Goal: Task Accomplishment & Management: Manage account settings

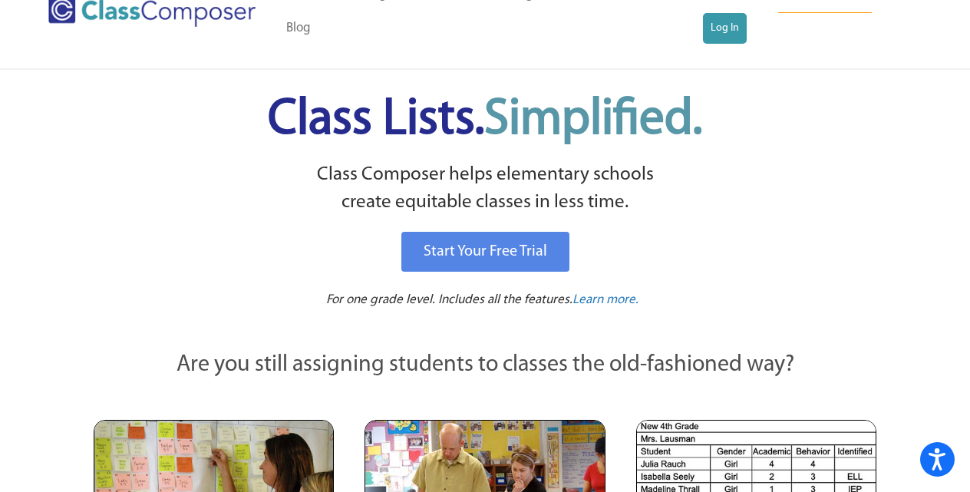
scroll to position [44, 0]
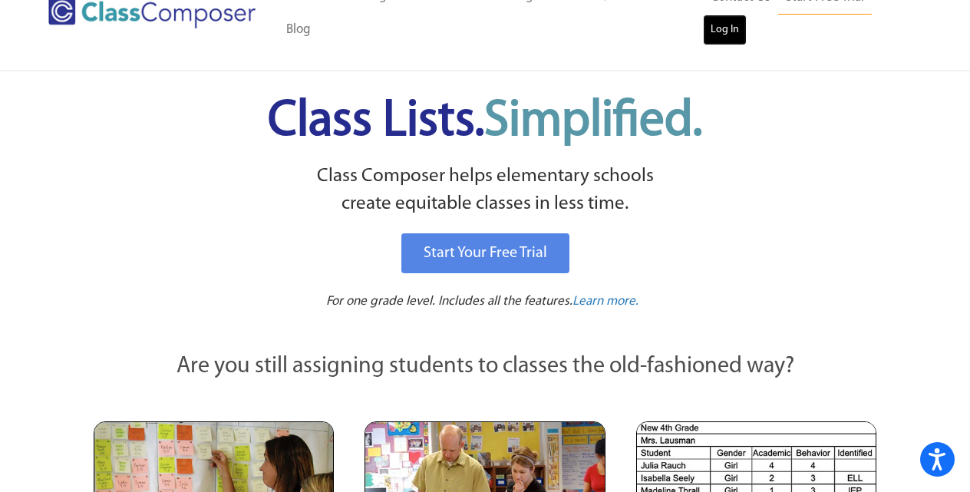
click at [729, 23] on link "Log In" at bounding box center [725, 30] width 44 height 31
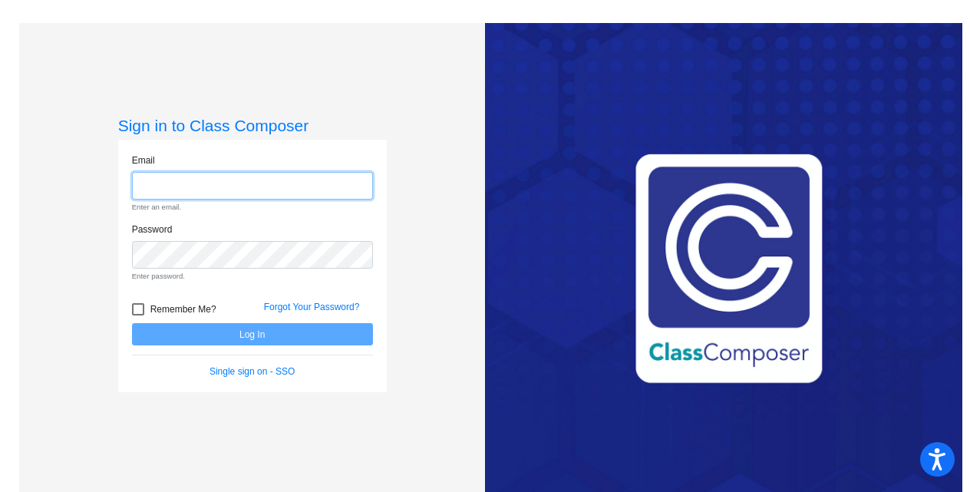
type input "[PERSON_NAME][EMAIL_ADDRESS][PERSON_NAME][DOMAIN_NAME]"
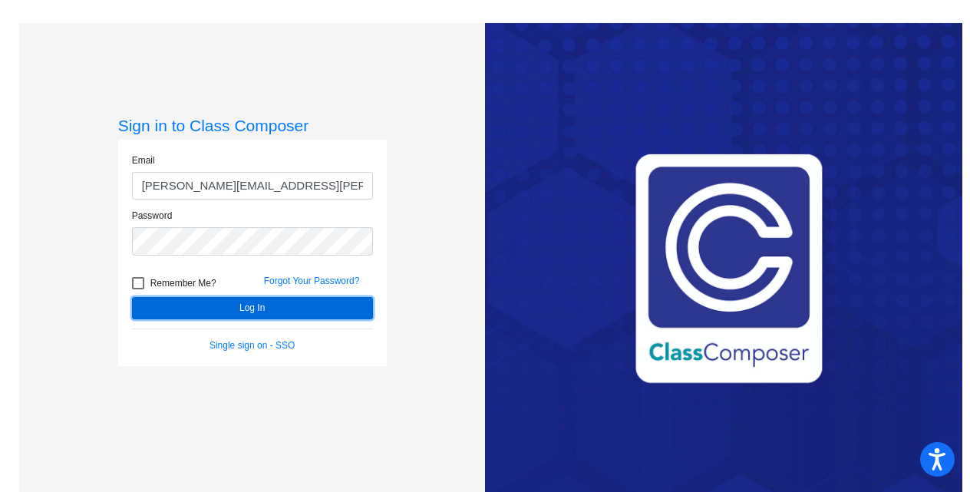
click at [252, 306] on button "Log In" at bounding box center [252, 308] width 241 height 22
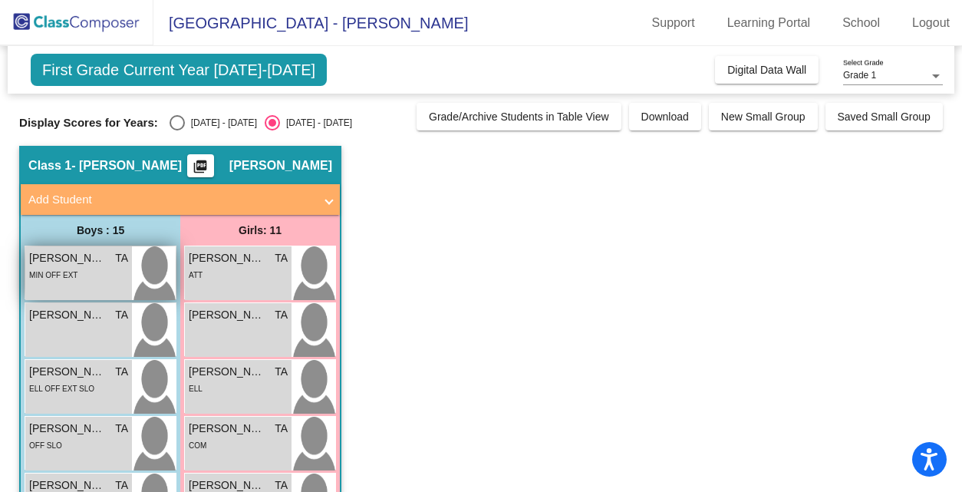
click at [104, 269] on div "MIN OFF EXT" at bounding box center [78, 274] width 99 height 16
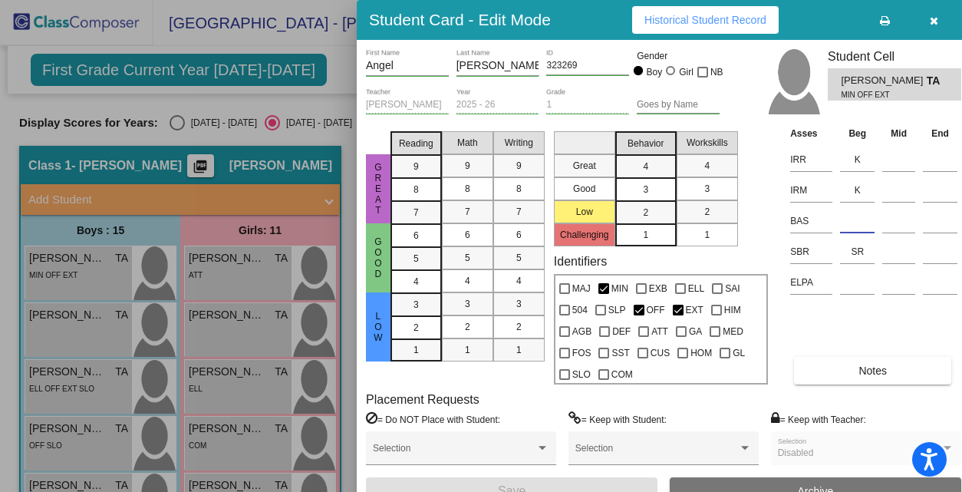
click at [858, 222] on input at bounding box center [857, 220] width 35 height 23
type input "F"
click at [559, 486] on button "Save" at bounding box center [512, 491] width 292 height 28
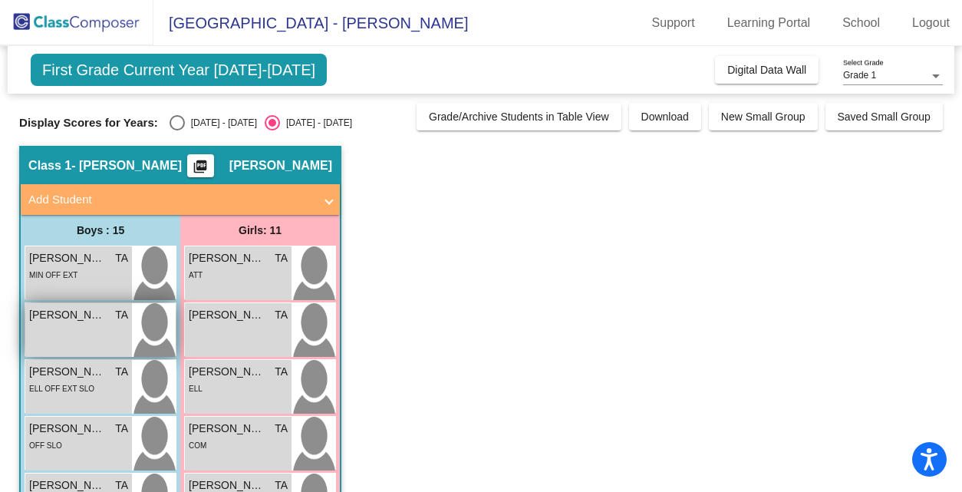
click at [73, 319] on span "[PERSON_NAME]" at bounding box center [67, 315] width 77 height 16
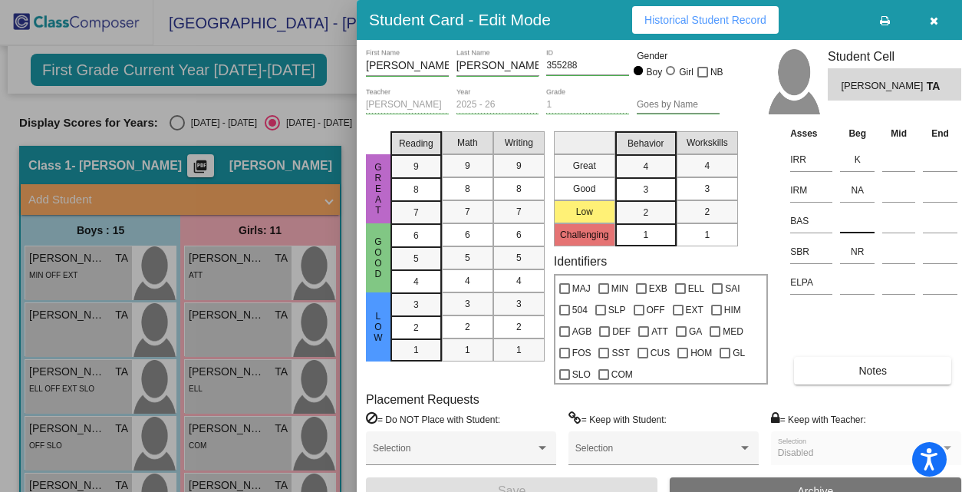
click at [863, 227] on input at bounding box center [857, 220] width 35 height 23
type input "A"
click at [585, 483] on button "Save" at bounding box center [512, 491] width 292 height 28
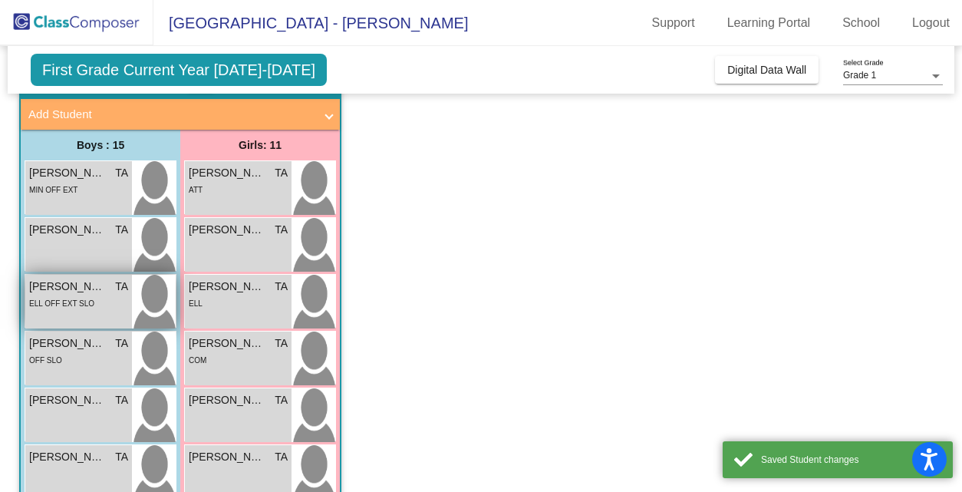
scroll to position [128, 0]
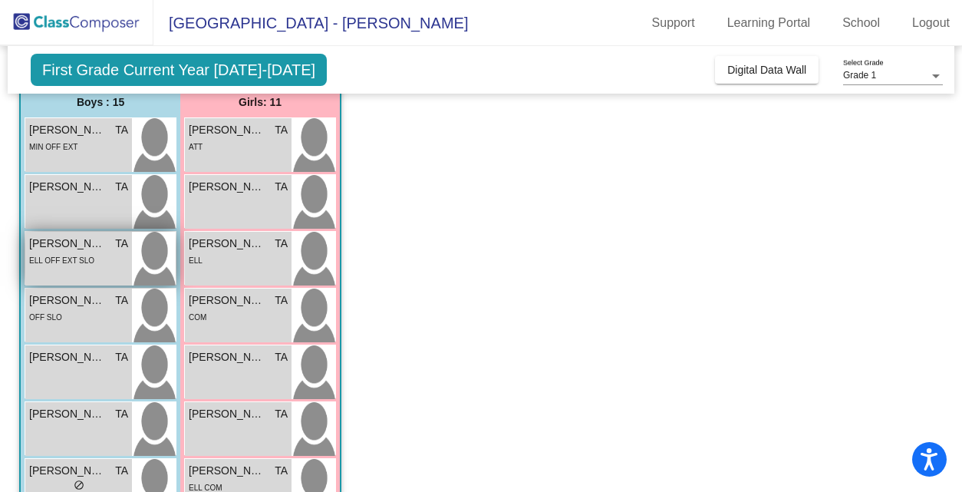
click at [134, 269] on img at bounding box center [154, 259] width 44 height 54
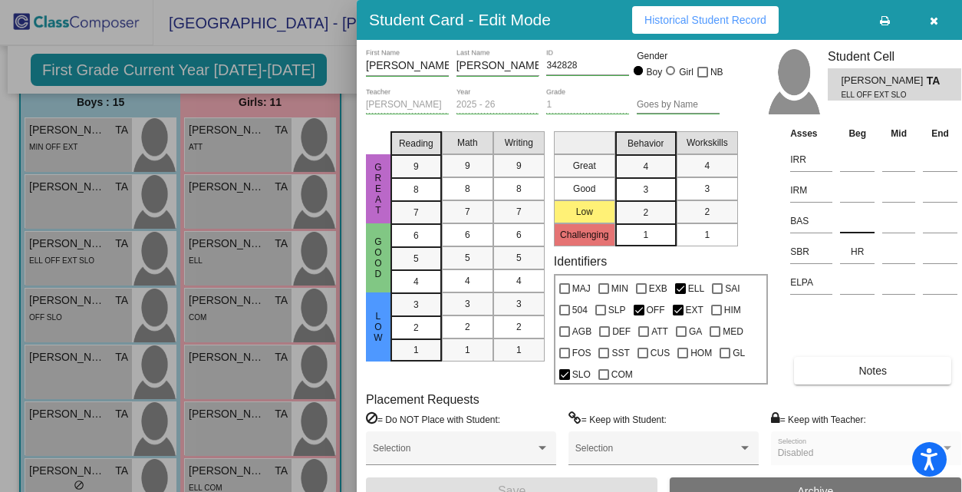
click at [842, 218] on input at bounding box center [857, 220] width 35 height 23
type input "B"
click at [862, 163] on input at bounding box center [857, 159] width 35 height 23
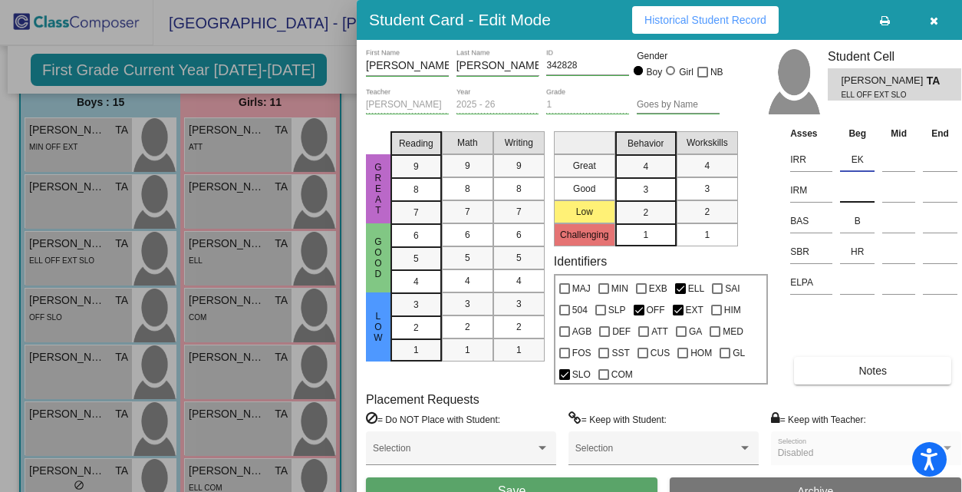
type input "EK"
click at [861, 186] on input at bounding box center [857, 190] width 35 height 23
type input "EK"
click at [583, 486] on button "Save" at bounding box center [512, 491] width 292 height 28
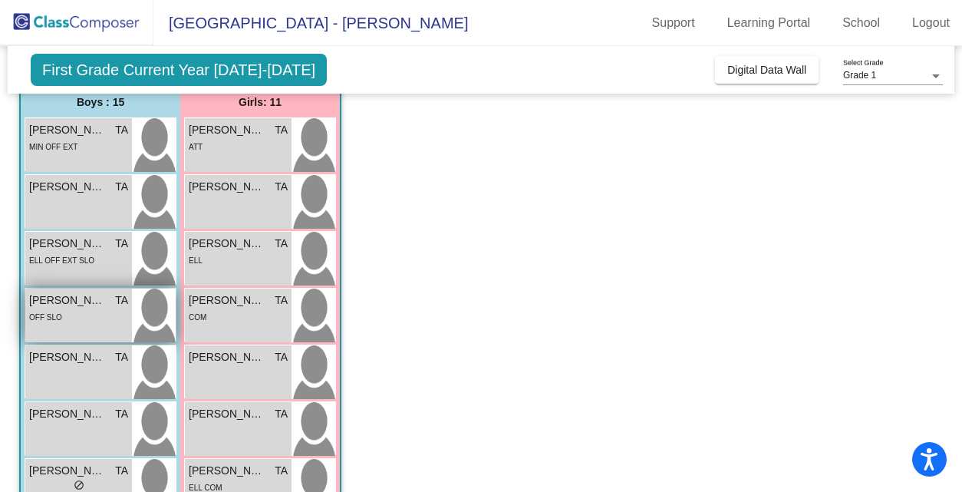
click at [100, 304] on span "[PERSON_NAME]" at bounding box center [67, 300] width 77 height 16
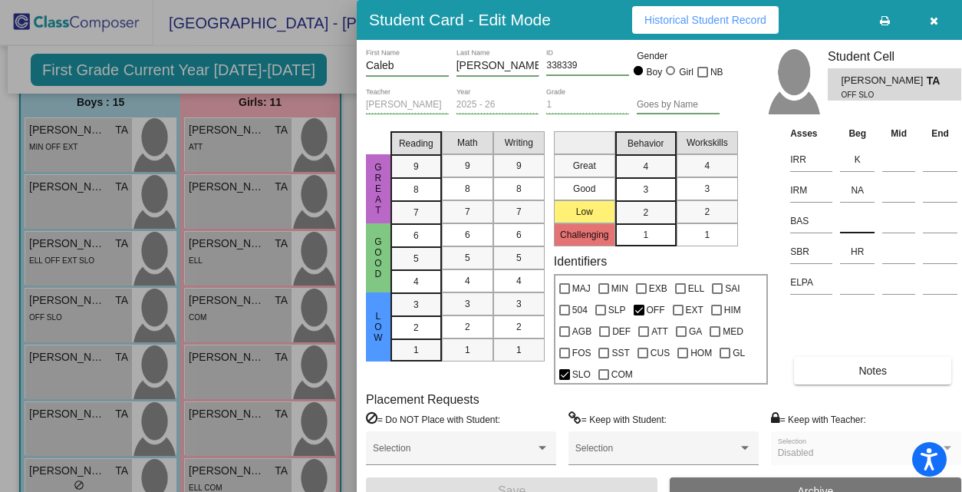
click at [852, 222] on input at bounding box center [857, 220] width 35 height 23
type input "L/S"
click at [631, 479] on button "Save" at bounding box center [512, 491] width 292 height 28
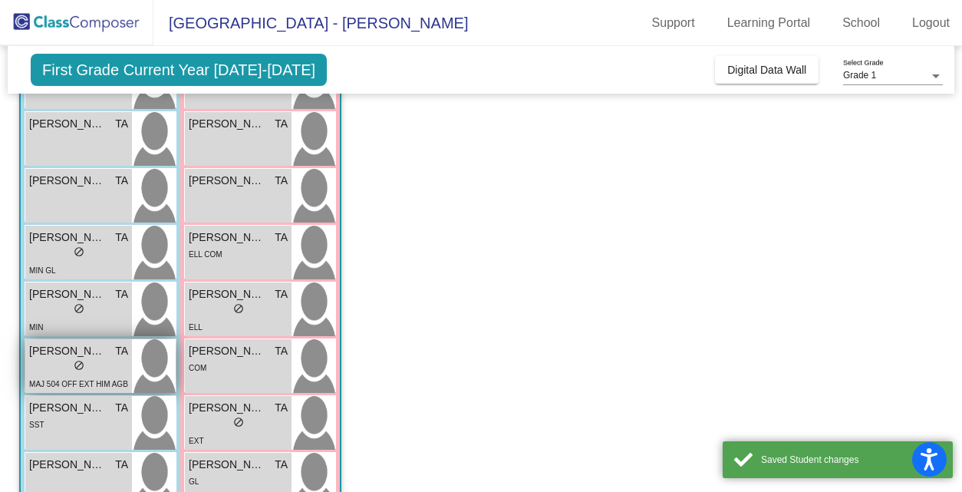
scroll to position [389, 0]
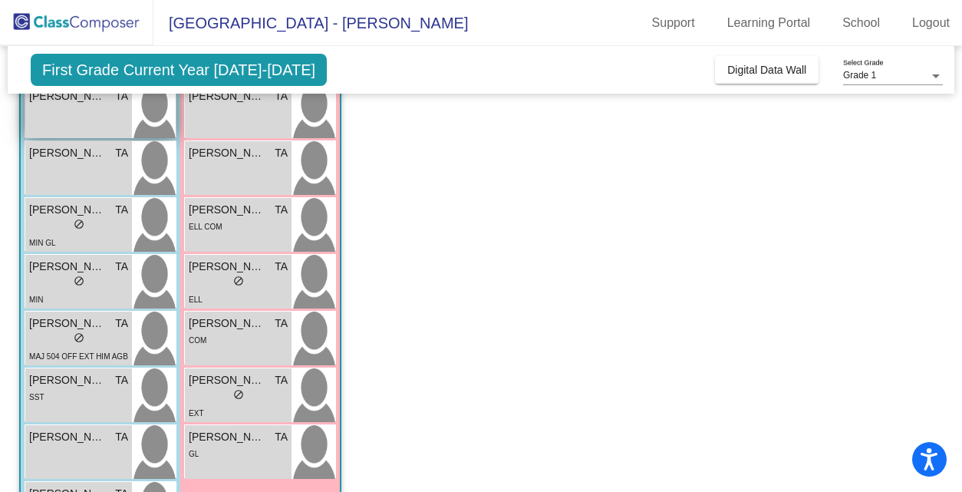
click at [78, 120] on div "[PERSON_NAME] TA lock do_not_disturb_alt" at bounding box center [78, 111] width 107 height 54
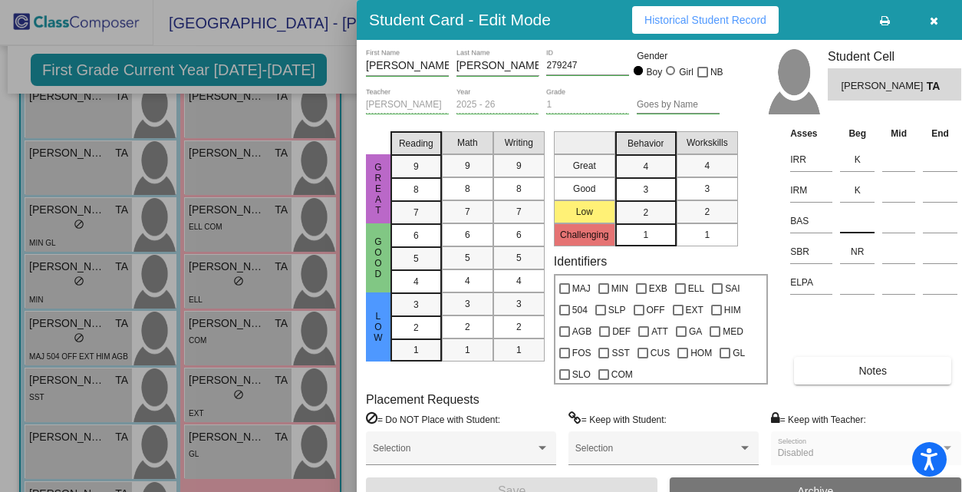
click at [852, 221] on input at bounding box center [857, 220] width 35 height 23
type input "D"
click at [641, 479] on button "Save" at bounding box center [512, 491] width 292 height 28
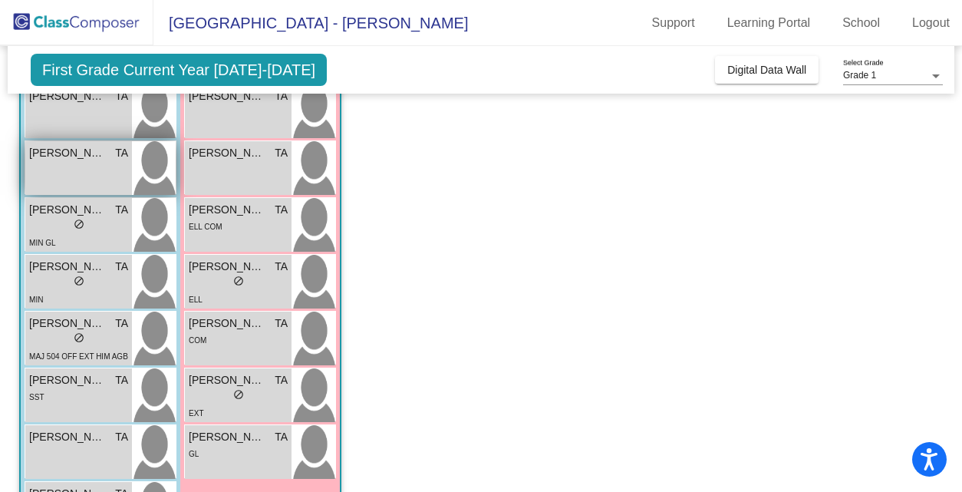
click at [101, 171] on div "[PERSON_NAME] TA lock do_not_disturb_alt" at bounding box center [78, 168] width 107 height 54
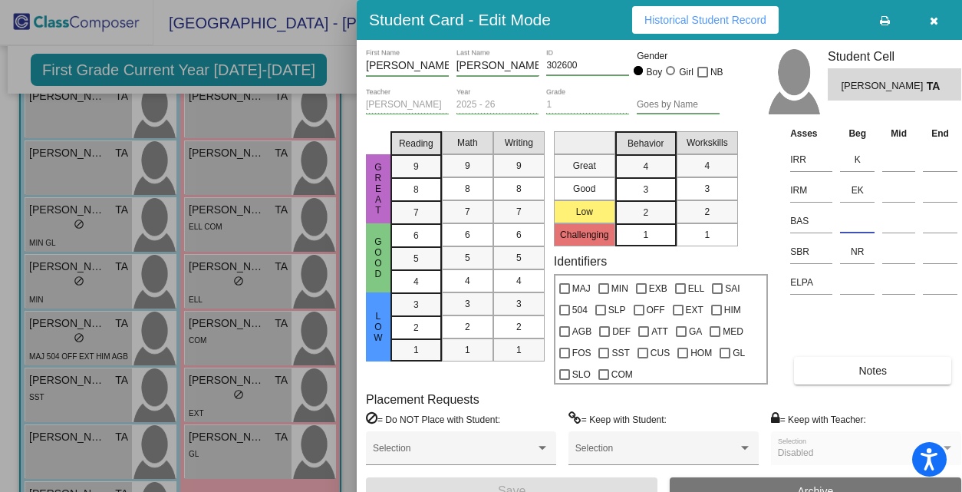
click at [858, 227] on input at bounding box center [857, 220] width 35 height 23
type input "A"
click at [614, 483] on button "Save" at bounding box center [512, 491] width 292 height 28
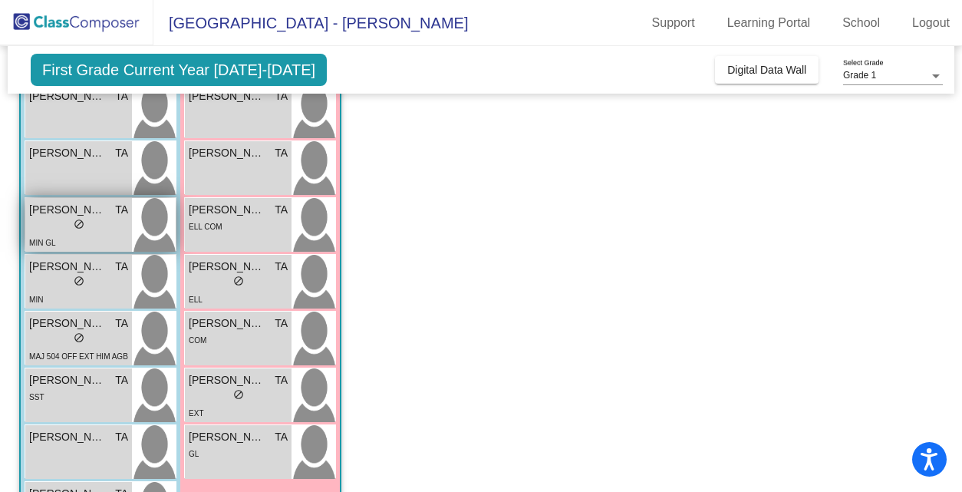
click at [97, 226] on div "lock do_not_disturb_alt" at bounding box center [78, 226] width 99 height 16
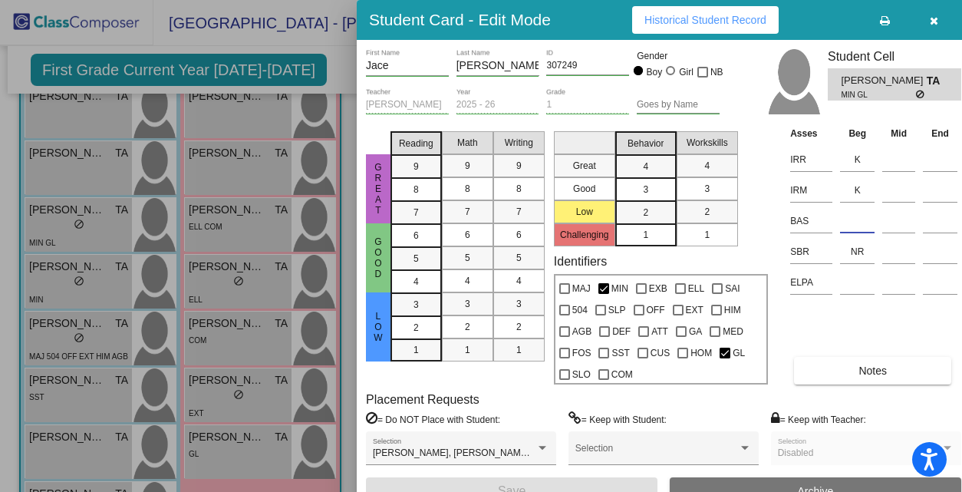
click at [862, 221] on input at bounding box center [857, 220] width 35 height 23
type input "K"
click at [614, 480] on button "Save" at bounding box center [512, 491] width 292 height 28
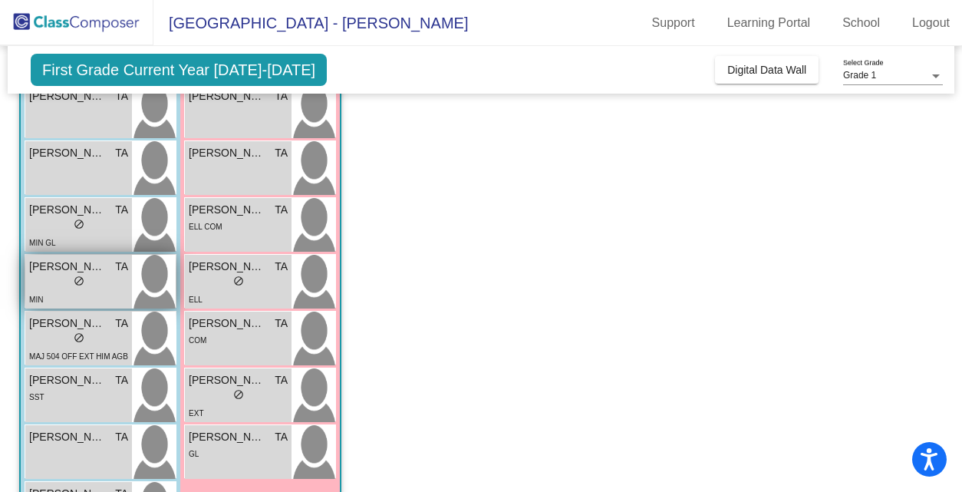
click at [104, 276] on div "lock do_not_disturb_alt" at bounding box center [78, 283] width 99 height 16
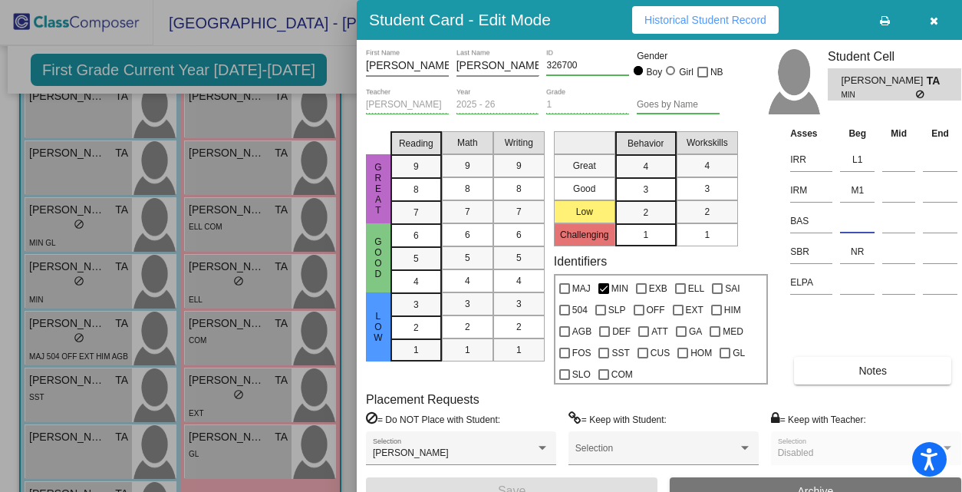
click at [853, 223] on input at bounding box center [857, 220] width 35 height 23
type input "K"
click at [591, 484] on button "Save" at bounding box center [512, 491] width 292 height 28
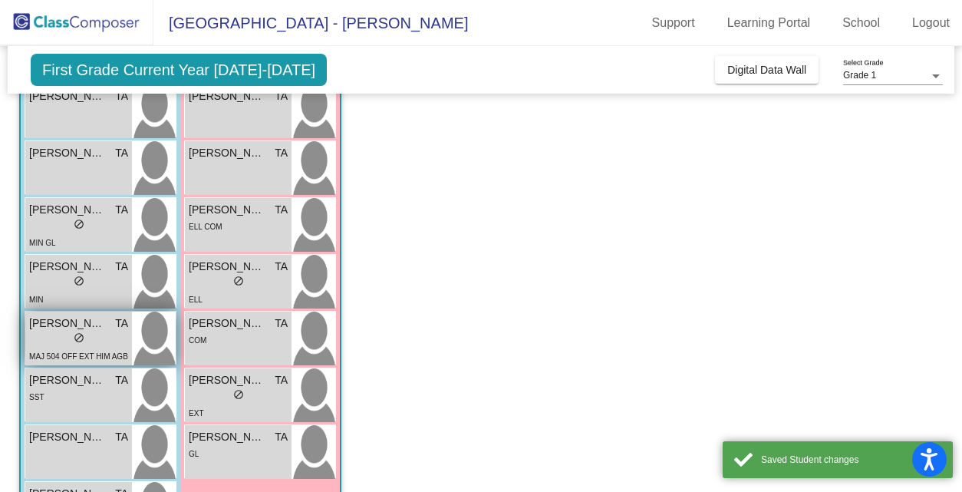
click at [68, 343] on div "lock do_not_disturb_alt" at bounding box center [78, 339] width 99 height 16
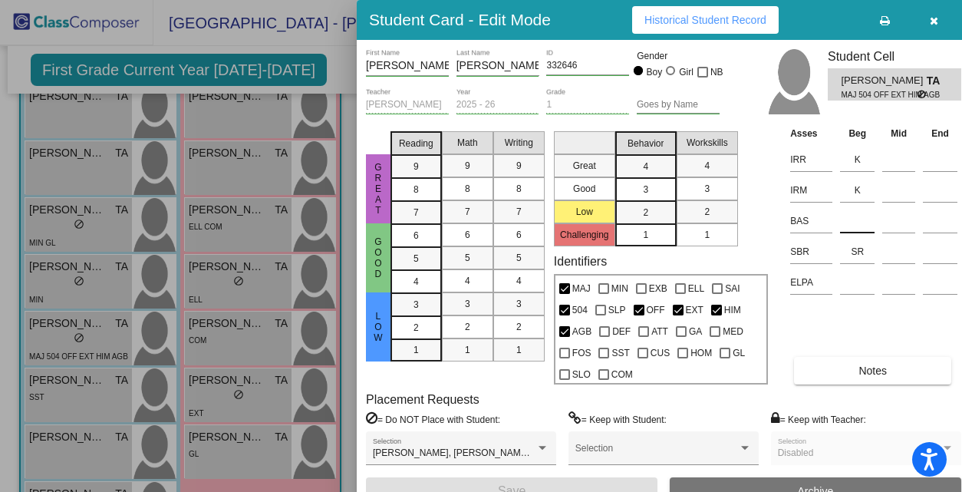
click at [859, 221] on input at bounding box center [857, 220] width 35 height 23
type input "F"
click at [624, 486] on button "Save" at bounding box center [512, 491] width 292 height 28
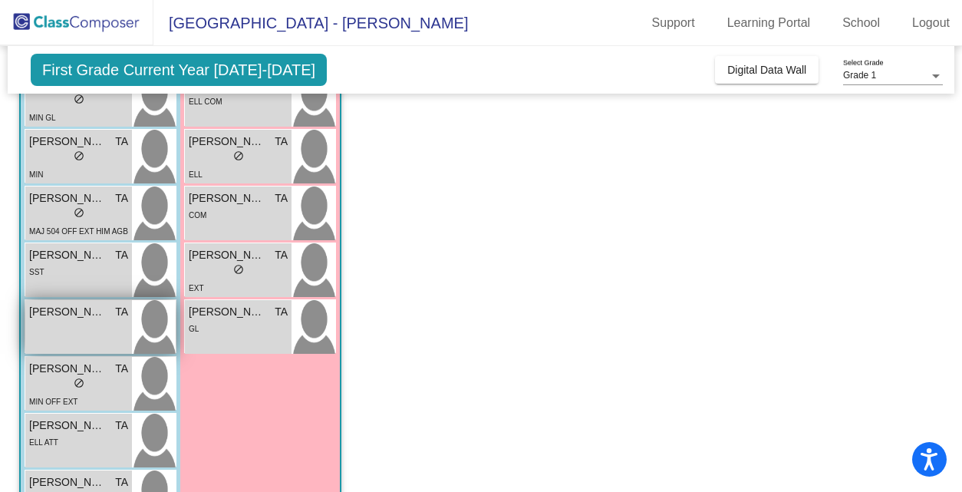
scroll to position [527, 0]
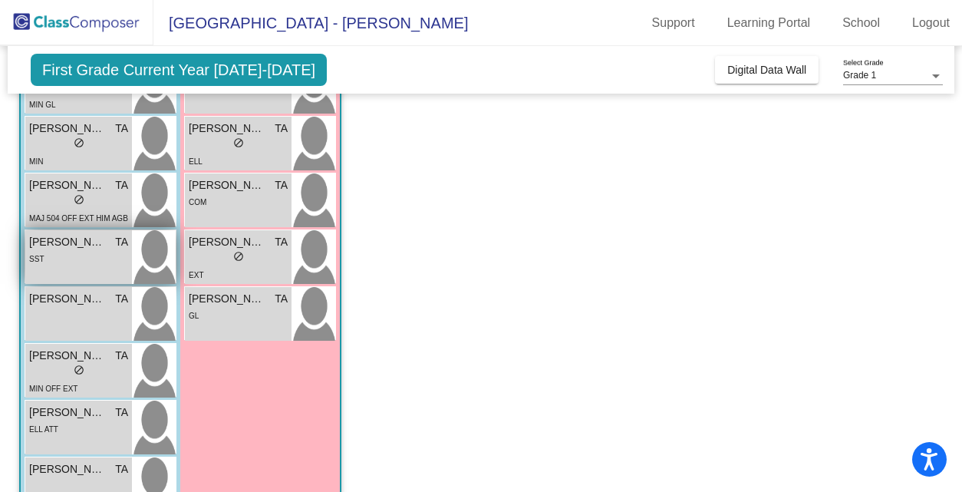
click at [102, 263] on div "SST" at bounding box center [78, 258] width 99 height 16
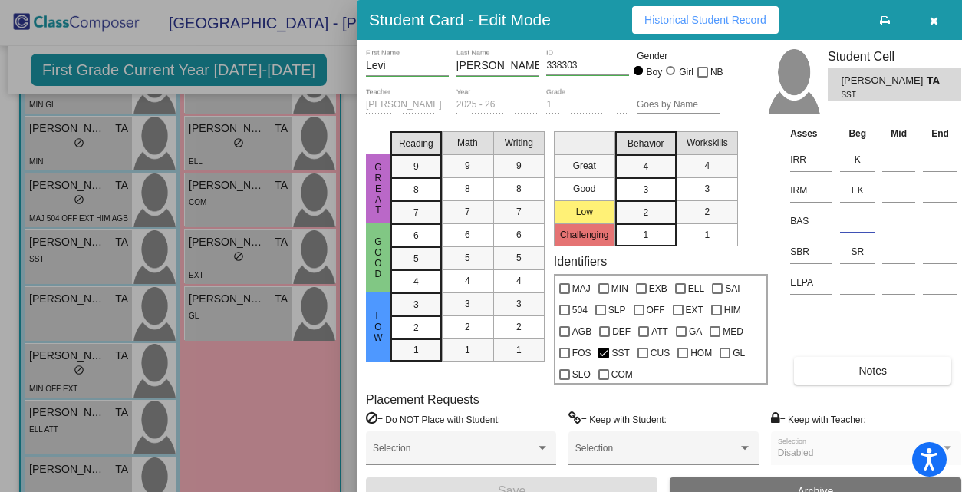
click at [861, 222] on input at bounding box center [857, 220] width 35 height 23
type input "B"
click at [562, 481] on button "Save" at bounding box center [512, 491] width 292 height 28
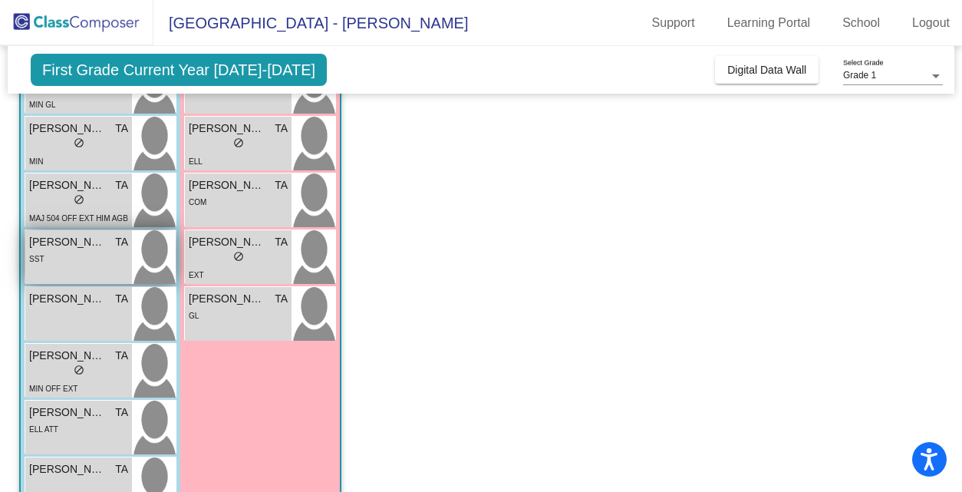
click at [85, 267] on div "[PERSON_NAME] TA lock do_not_disturb_alt SST" at bounding box center [78, 257] width 107 height 54
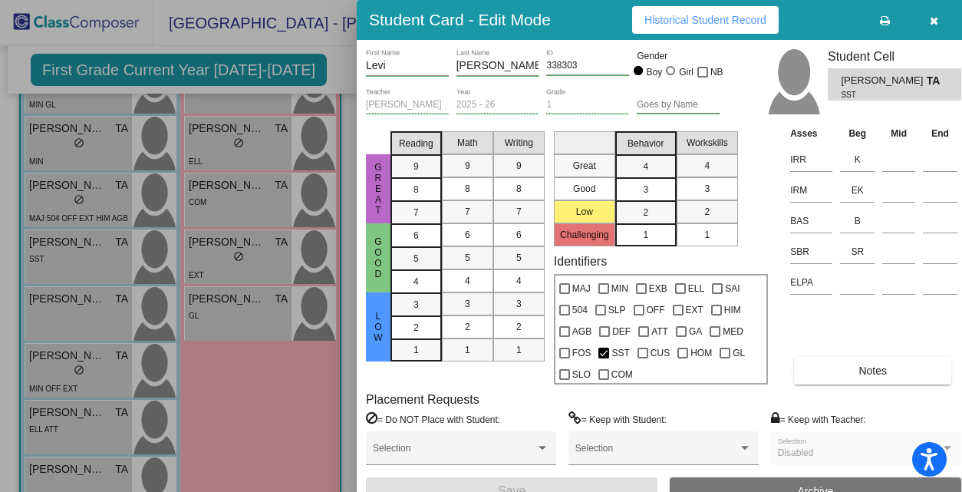
click at [934, 16] on icon "button" at bounding box center [934, 20] width 8 height 11
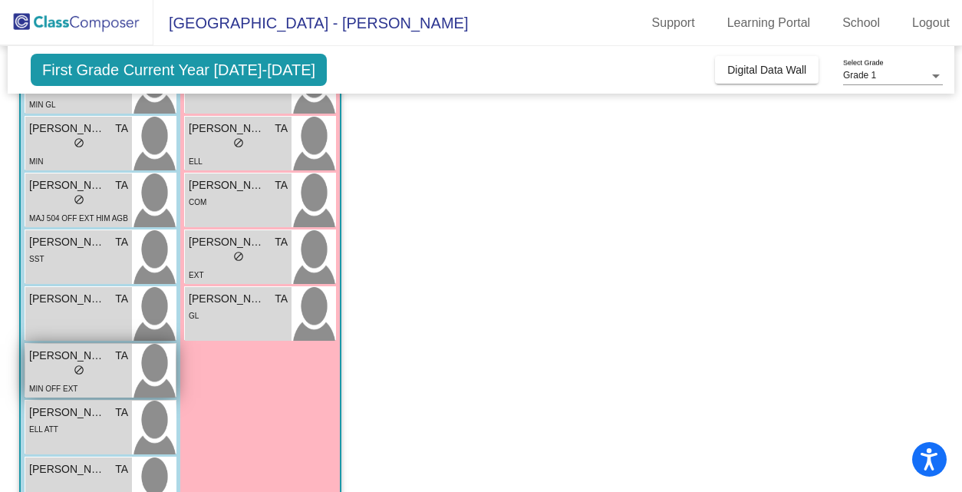
click at [89, 384] on div "MIN OFF EXT" at bounding box center [78, 388] width 99 height 16
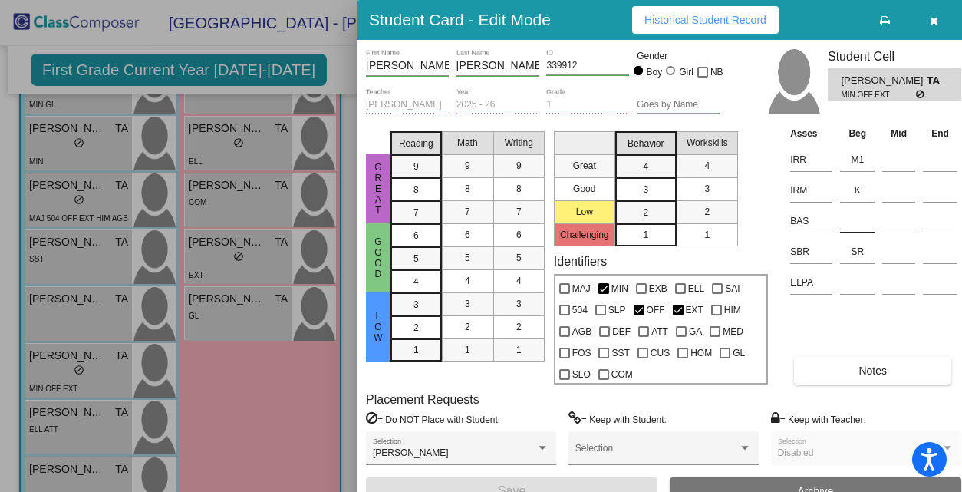
click at [858, 220] on input at bounding box center [857, 220] width 35 height 23
type input "J"
click at [575, 482] on button "Save" at bounding box center [512, 491] width 292 height 28
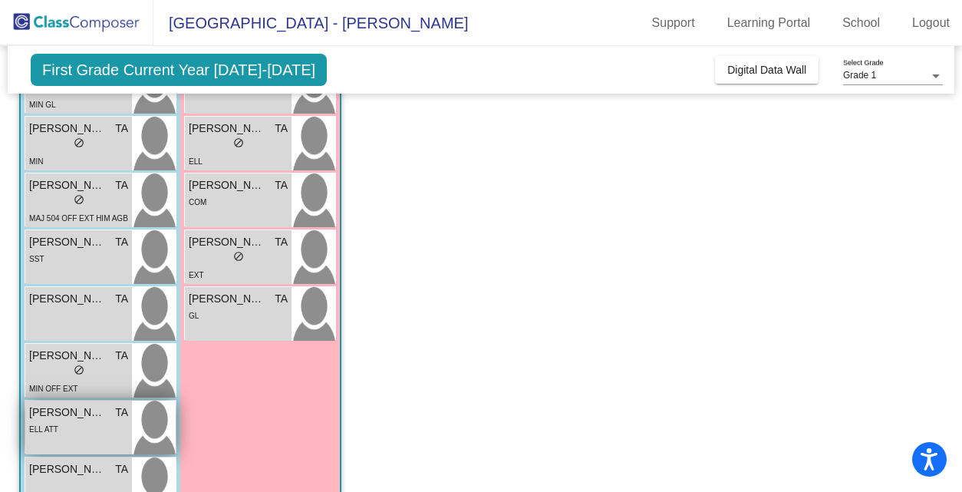
click at [123, 417] on span "TA" at bounding box center [121, 412] width 13 height 16
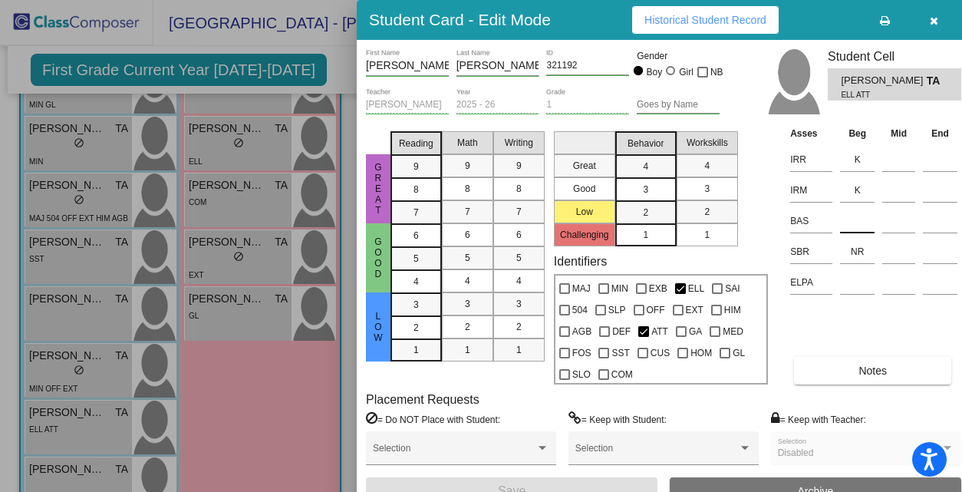
click at [858, 222] on input at bounding box center [857, 220] width 35 height 23
type input "D"
click at [608, 479] on button "Save" at bounding box center [512, 491] width 292 height 28
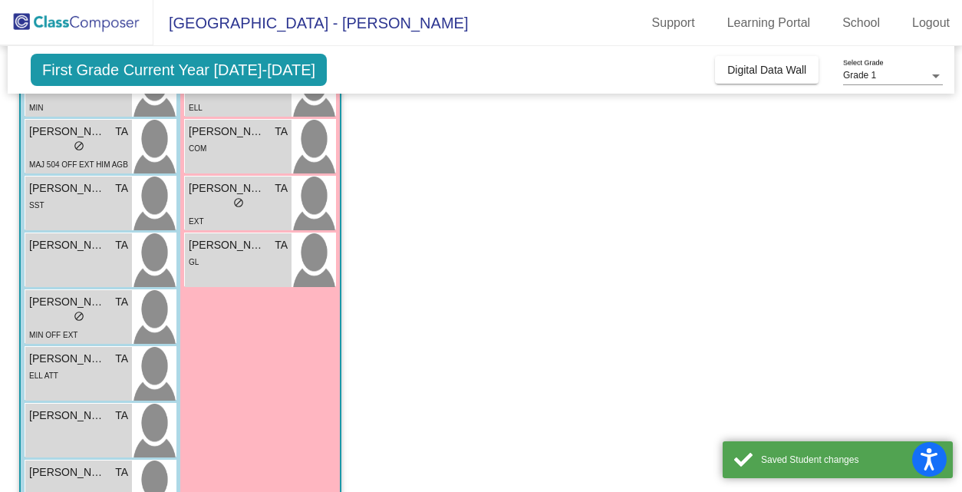
scroll to position [630, 0]
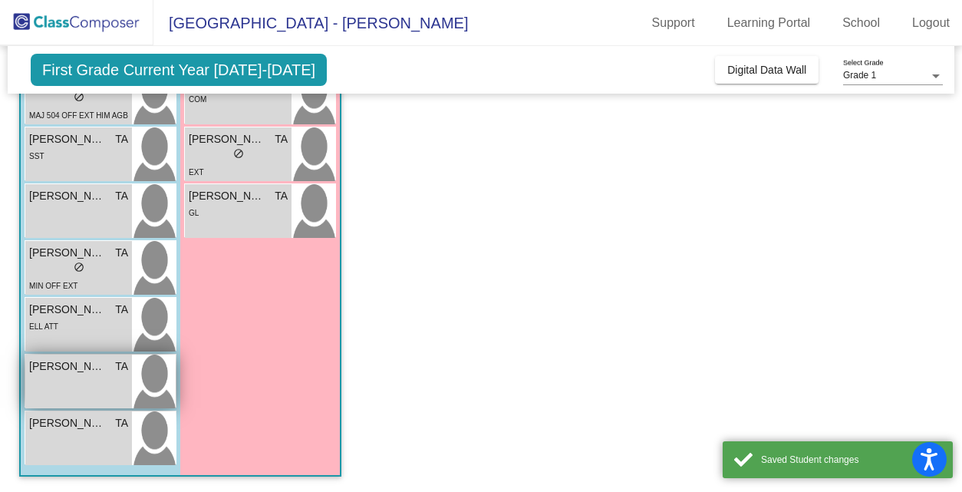
click at [107, 367] on div "[PERSON_NAME] TA" at bounding box center [78, 366] width 99 height 16
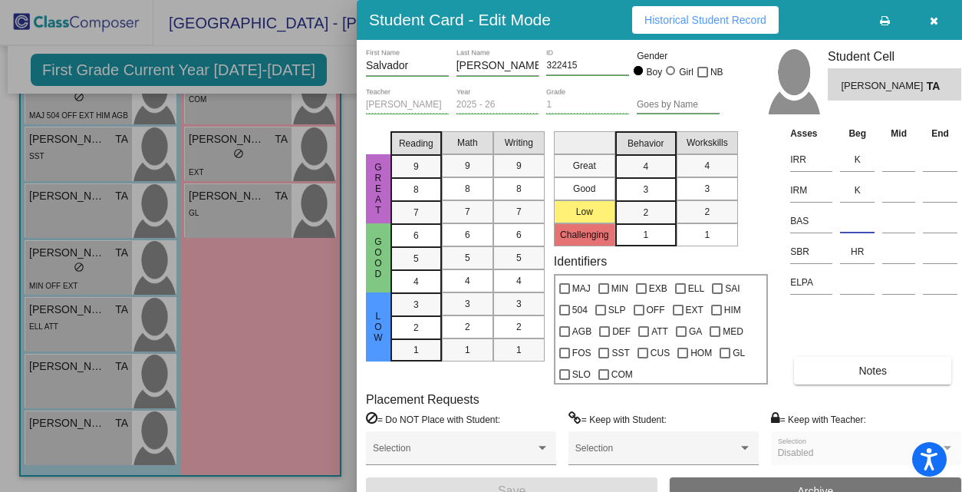
click at [862, 213] on input at bounding box center [857, 220] width 35 height 23
type input "L/S"
click at [557, 483] on button "Save" at bounding box center [512, 491] width 292 height 28
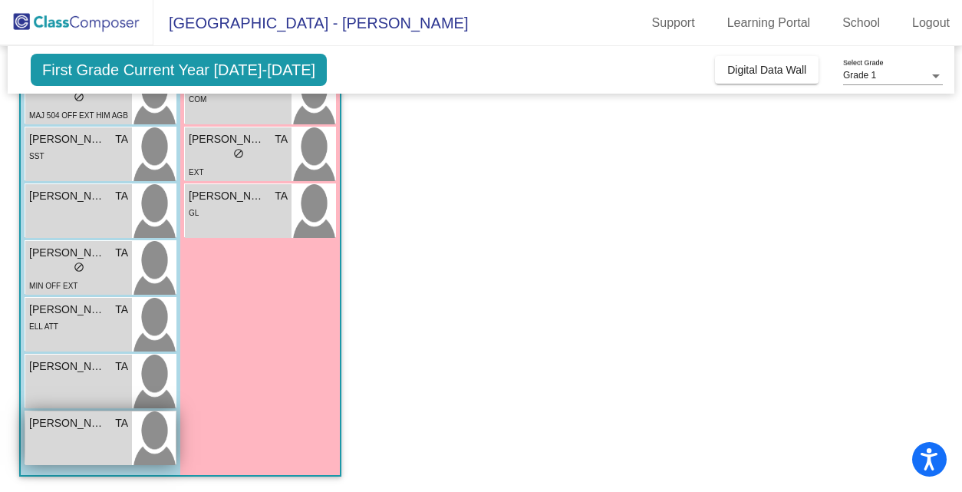
click at [87, 432] on div "[PERSON_NAME] TA lock do_not_disturb_alt" at bounding box center [78, 438] width 107 height 54
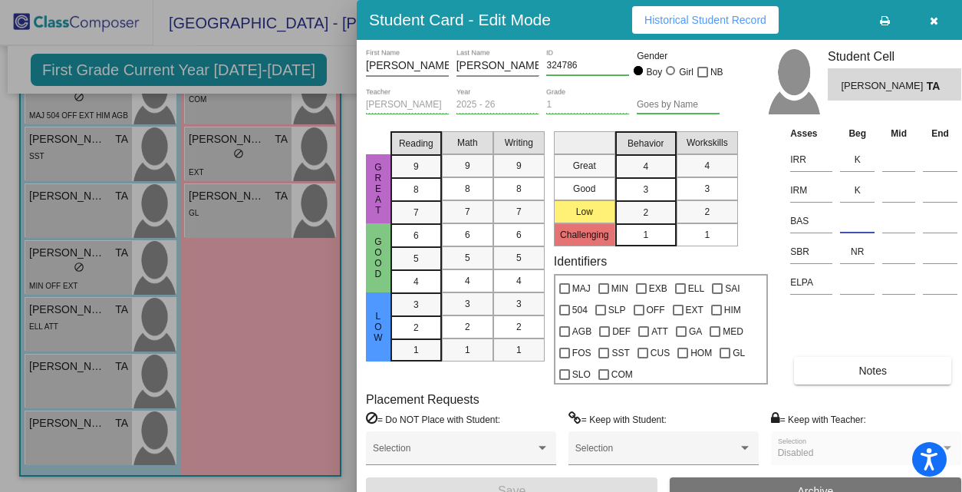
click at [852, 220] on input at bounding box center [857, 220] width 35 height 23
type input "C"
click at [531, 486] on button "Save" at bounding box center [512, 491] width 292 height 28
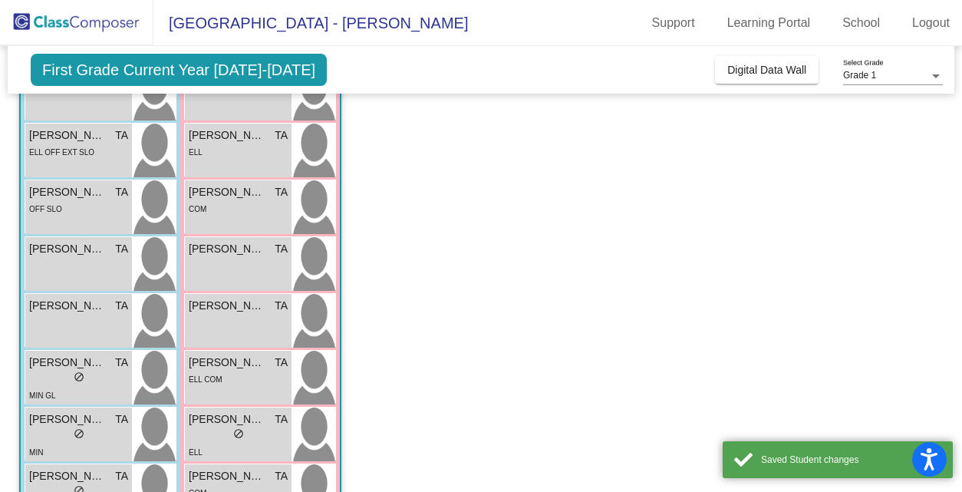
scroll to position [0, 0]
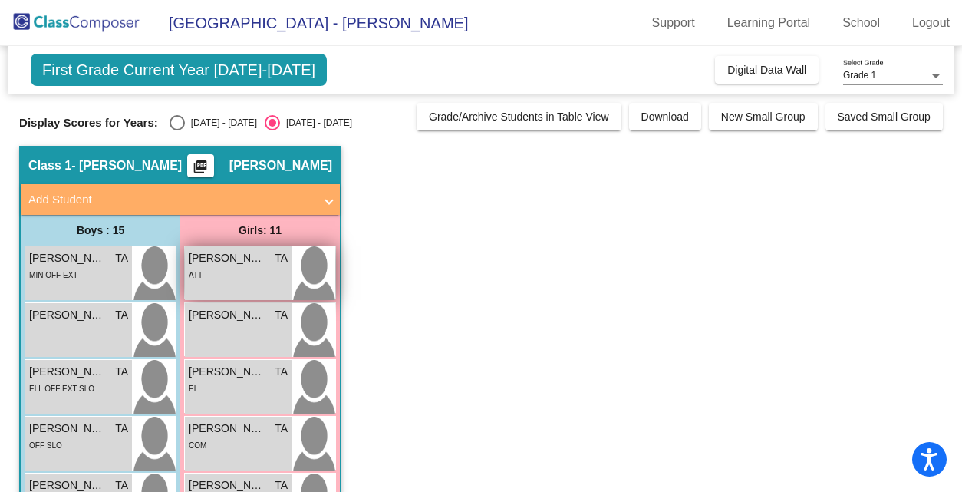
click at [261, 263] on span "[PERSON_NAME] De La [PERSON_NAME]" at bounding box center [227, 258] width 77 height 16
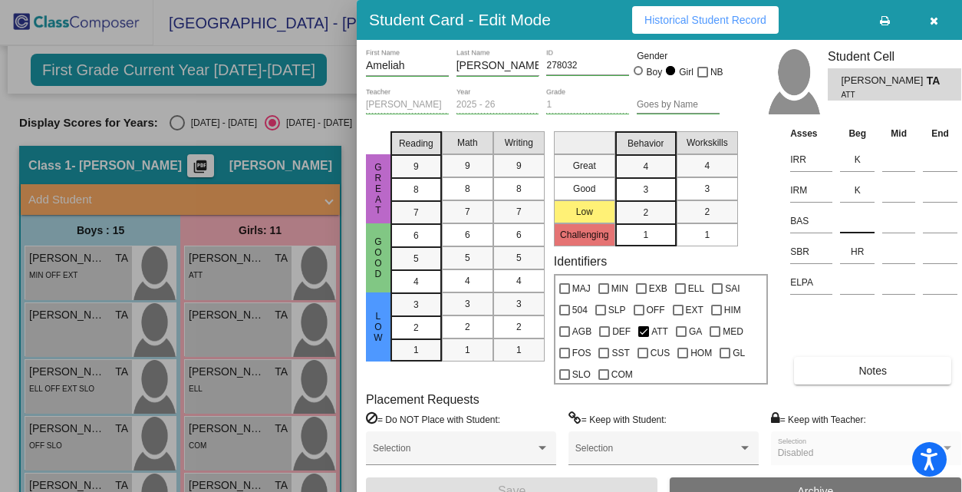
click at [855, 216] on input at bounding box center [857, 220] width 35 height 23
type input "L/S"
click at [545, 481] on button "Save" at bounding box center [512, 491] width 292 height 28
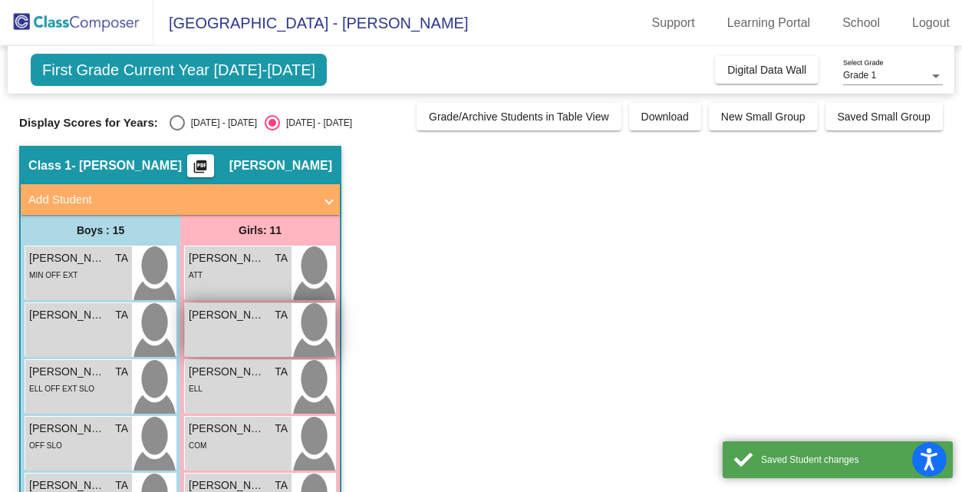
click at [247, 326] on div "[PERSON_NAME] TA lock do_not_disturb_alt" at bounding box center [238, 330] width 107 height 54
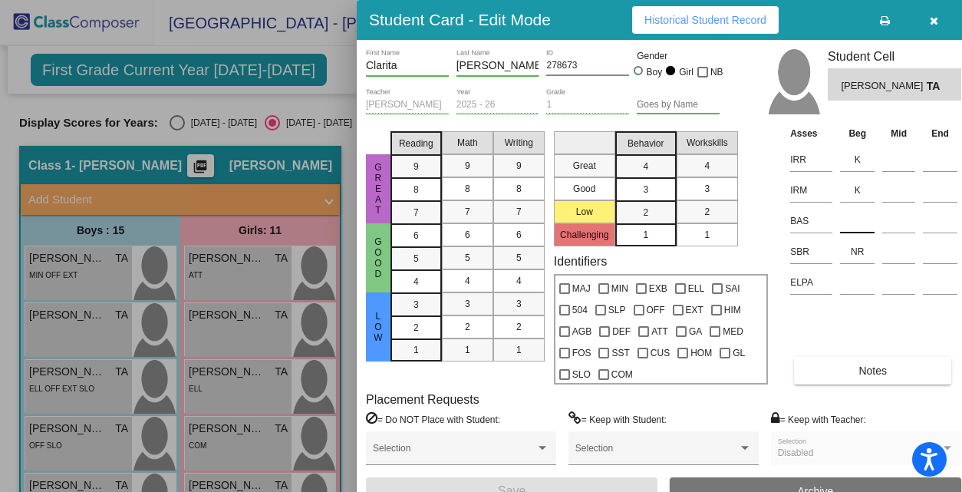
click at [849, 219] on input at bounding box center [857, 220] width 35 height 23
type input "K"
click at [578, 481] on button "Save" at bounding box center [512, 491] width 292 height 28
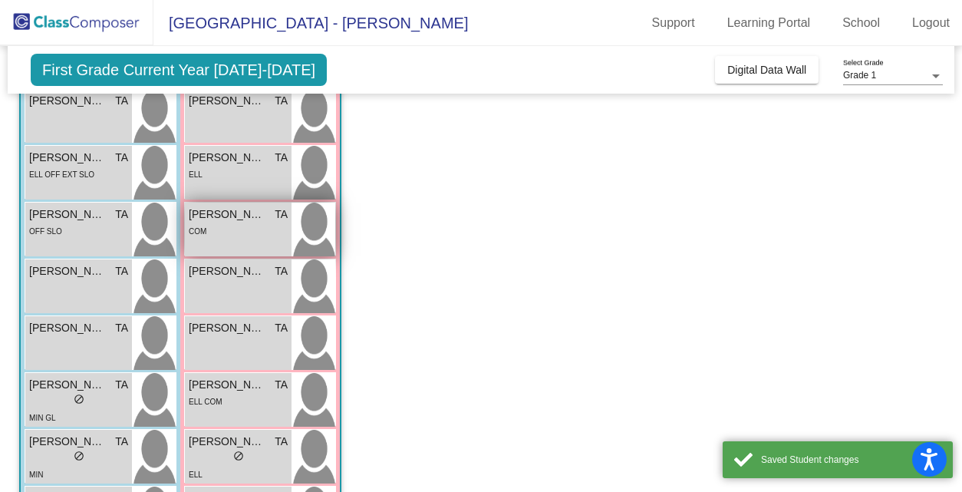
scroll to position [230, 0]
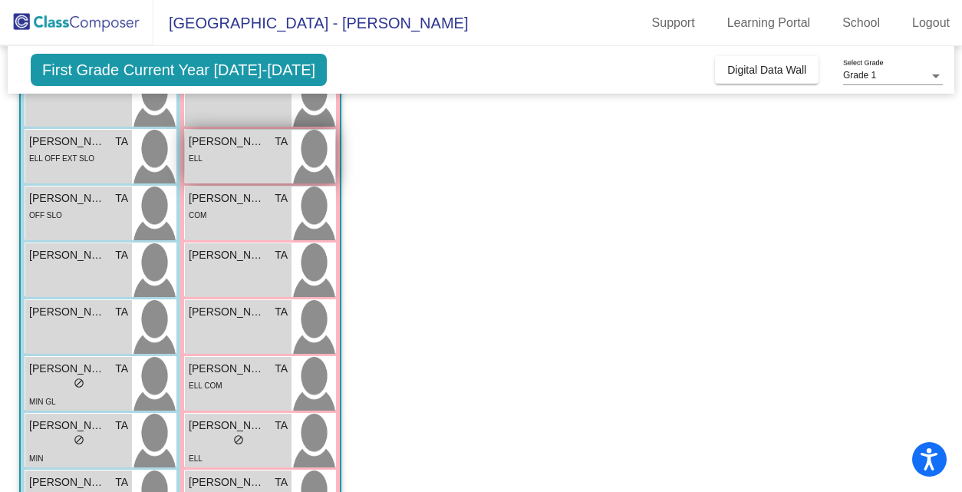
click at [281, 162] on div "ELL" at bounding box center [238, 158] width 99 height 16
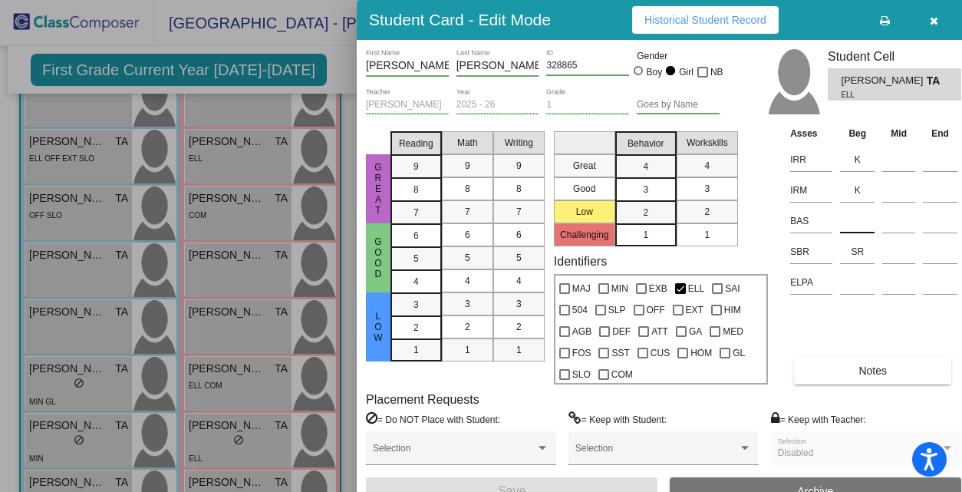
click at [858, 217] on input at bounding box center [857, 220] width 35 height 23
type input "B"
click at [621, 480] on button "Save" at bounding box center [512, 491] width 292 height 28
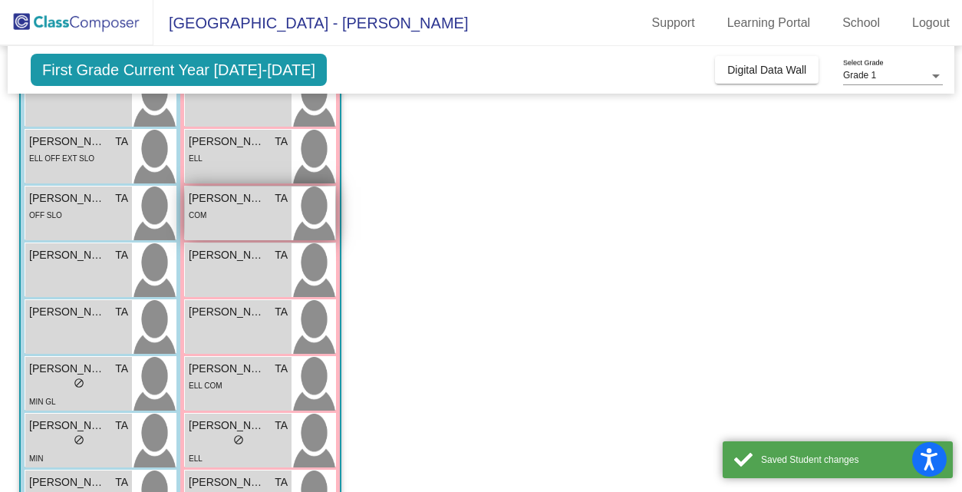
click at [261, 214] on div "COM" at bounding box center [238, 214] width 99 height 16
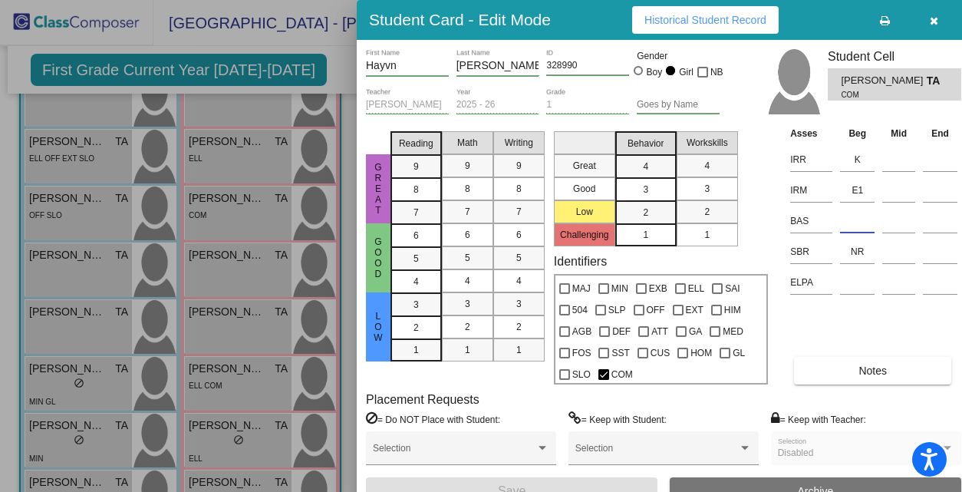
click at [846, 226] on input at bounding box center [857, 220] width 35 height 23
type input "E"
click at [631, 484] on button "Save" at bounding box center [512, 491] width 292 height 28
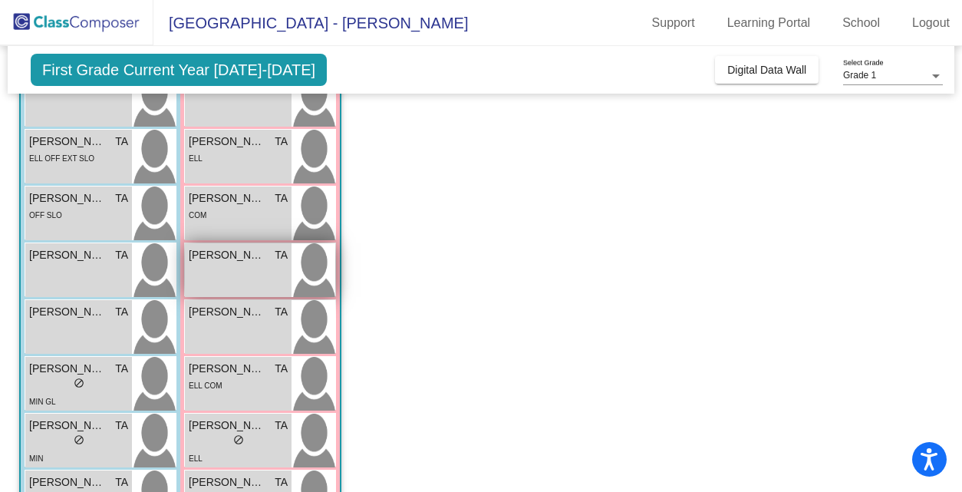
click at [272, 268] on div "[PERSON_NAME] [PERSON_NAME] lock do_not_disturb_alt" at bounding box center [238, 270] width 107 height 54
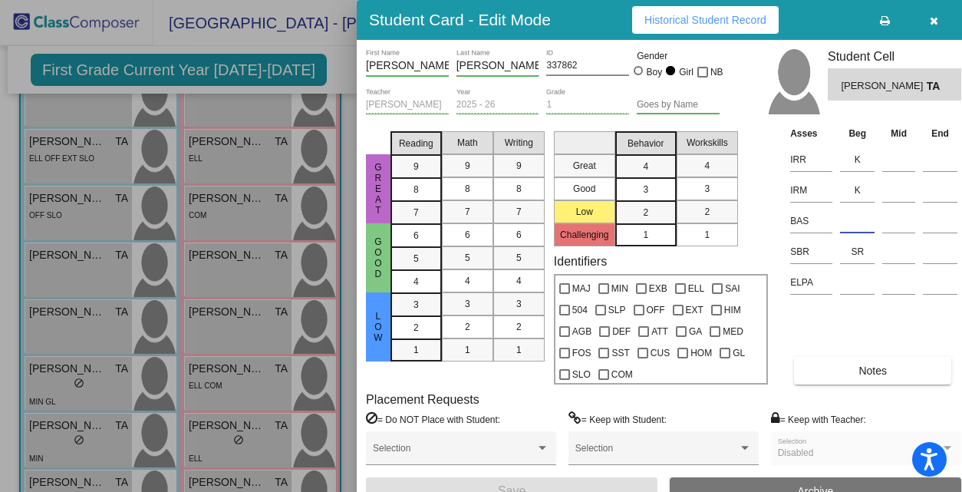
click at [861, 219] on input at bounding box center [857, 220] width 35 height 23
type input "A"
click at [535, 481] on button "Save" at bounding box center [512, 491] width 292 height 28
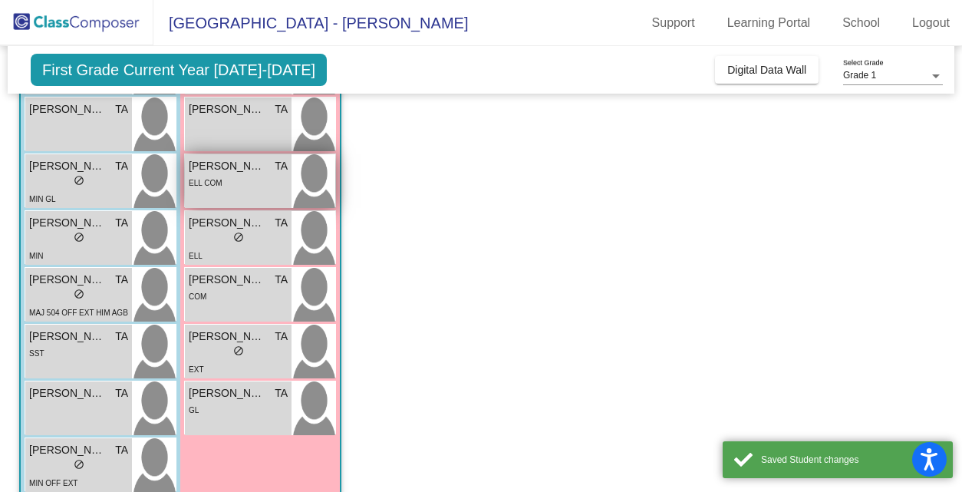
scroll to position [440, 0]
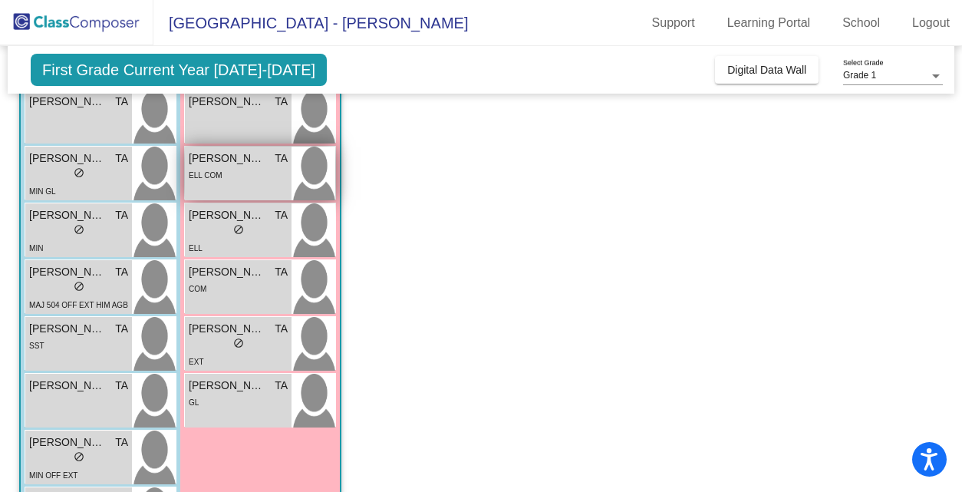
click at [255, 165] on span "[PERSON_NAME]" at bounding box center [227, 158] width 77 height 16
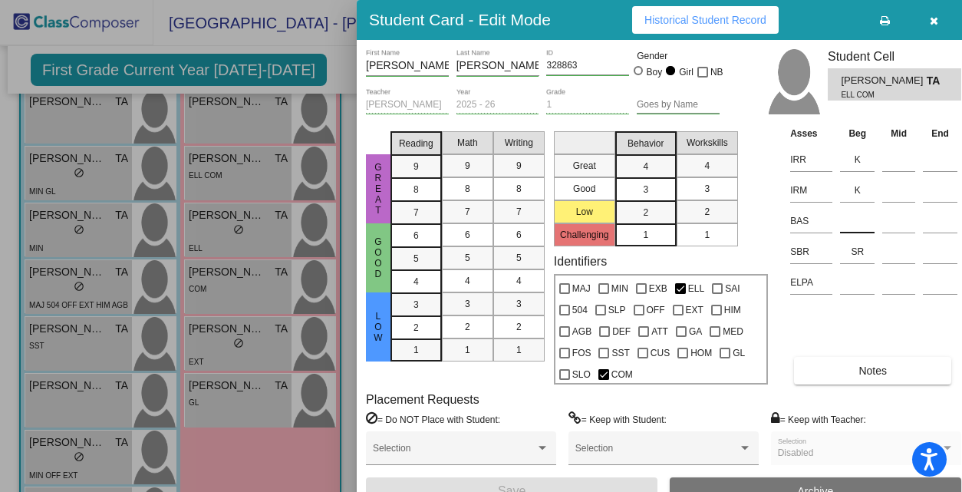
click at [855, 221] on input at bounding box center [857, 220] width 35 height 23
type input "F"
type input "E"
click at [562, 486] on button "Save" at bounding box center [512, 491] width 292 height 28
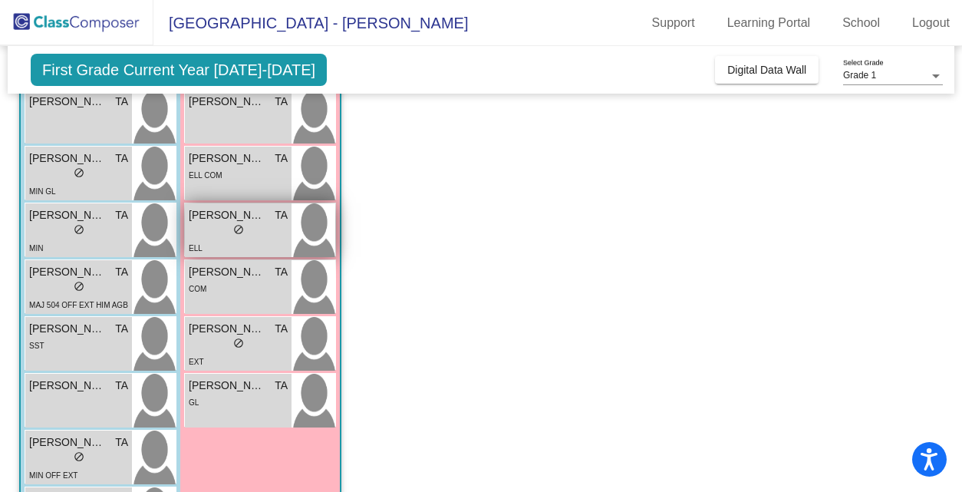
click at [225, 230] on div "lock do_not_disturb_alt" at bounding box center [238, 231] width 99 height 16
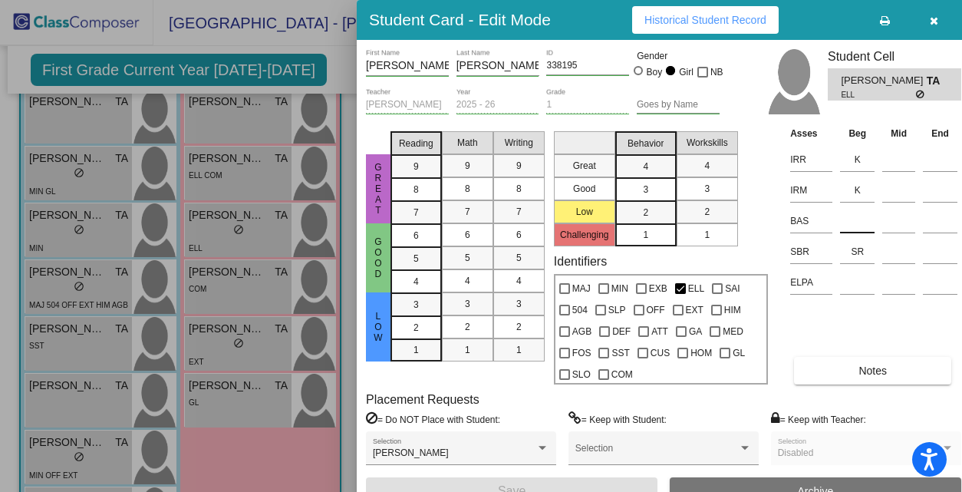
click at [855, 221] on input at bounding box center [857, 220] width 35 height 23
type input "D"
click at [615, 478] on button "Save" at bounding box center [512, 491] width 292 height 28
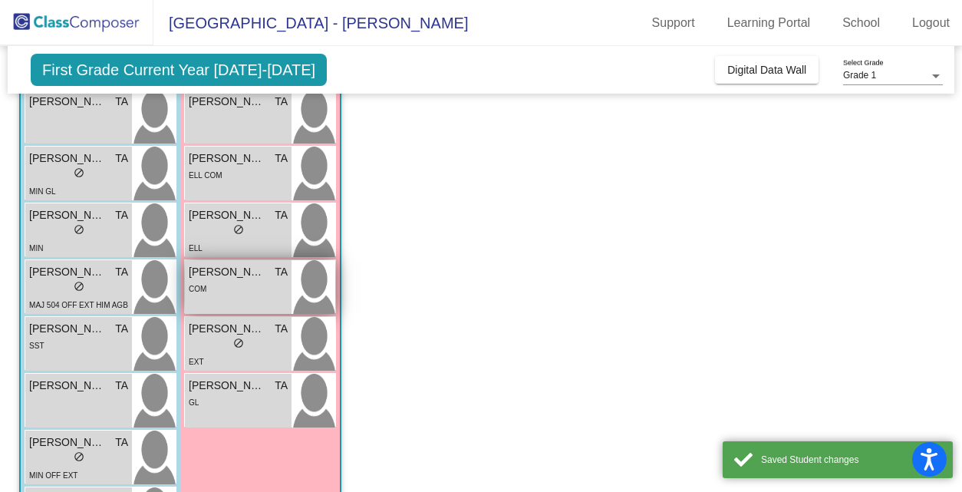
click at [239, 294] on div "COM" at bounding box center [238, 288] width 99 height 16
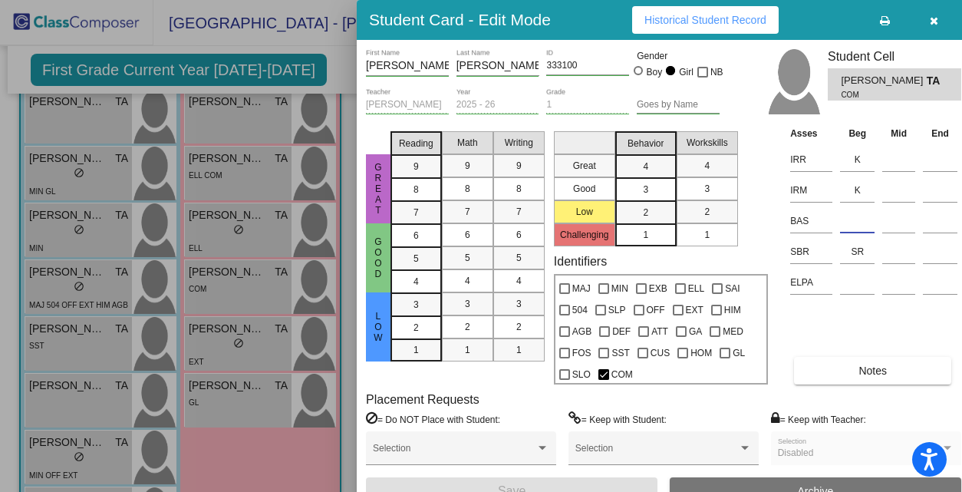
click at [845, 216] on input at bounding box center [857, 220] width 35 height 23
type input "B"
click at [565, 481] on button "Save" at bounding box center [512, 491] width 292 height 28
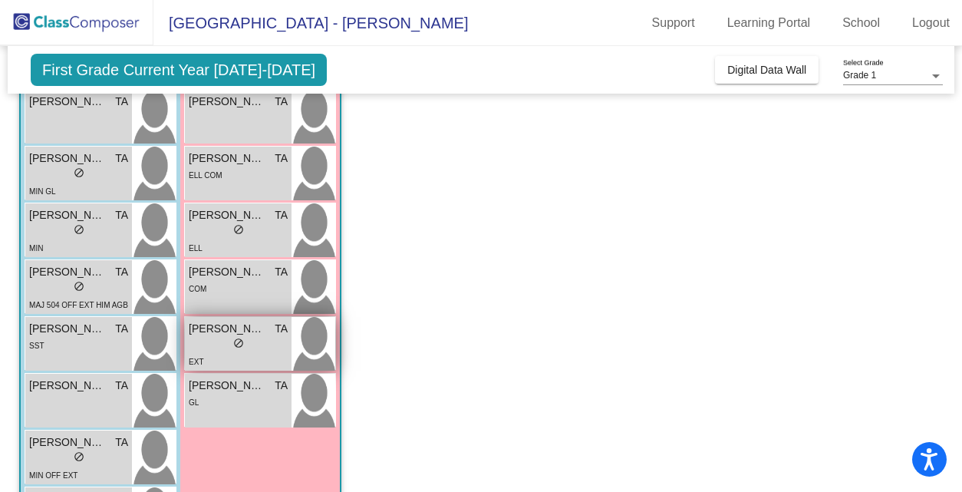
click at [272, 345] on div "lock do_not_disturb_alt" at bounding box center [238, 345] width 99 height 16
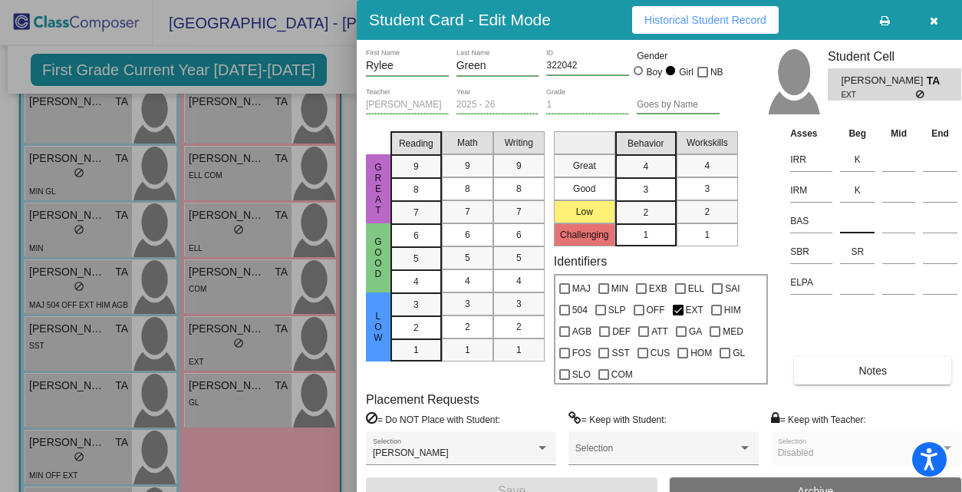
click at [855, 218] on input at bounding box center [857, 220] width 35 height 23
type input "K"
click at [629, 480] on button "Save" at bounding box center [512, 491] width 292 height 28
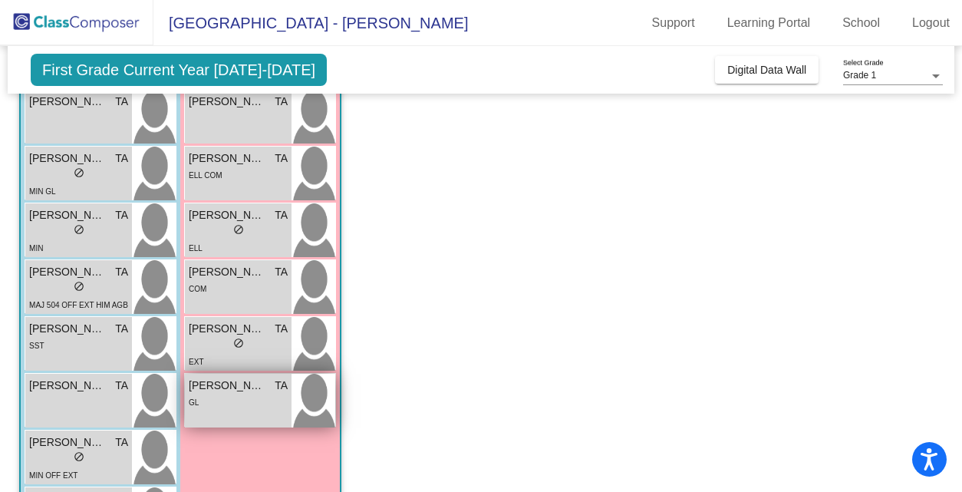
click at [279, 413] on div "[PERSON_NAME] TA lock do_not_disturb_alt GL" at bounding box center [238, 401] width 107 height 54
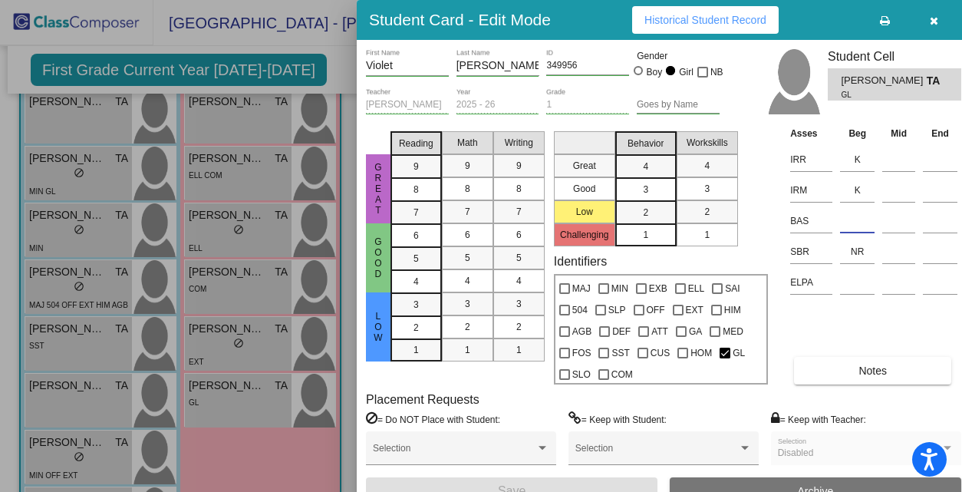
click at [861, 225] on input at bounding box center [857, 220] width 35 height 23
type input "E"
click at [616, 479] on button "Save" at bounding box center [512, 491] width 292 height 28
